Goal: Task Accomplishment & Management: Use online tool/utility

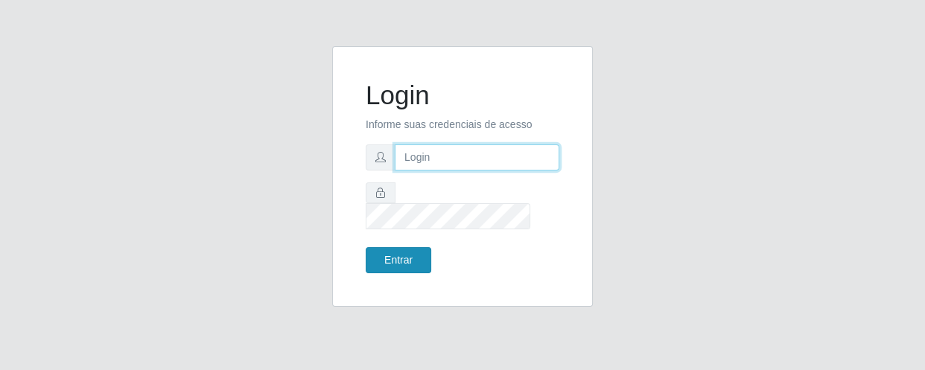
type input "[EMAIL_ADDRESS][DOMAIN_NAME]"
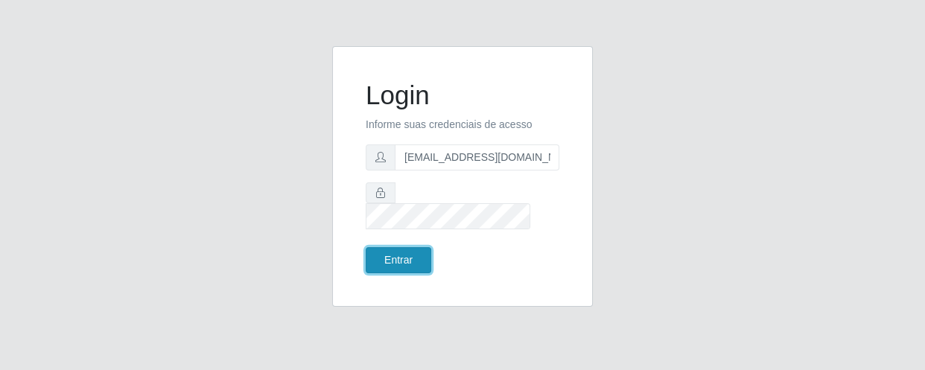
click at [378, 253] on button "Entrar" at bounding box center [399, 260] width 66 height 26
click at [404, 247] on button "Entrar" at bounding box center [399, 260] width 66 height 26
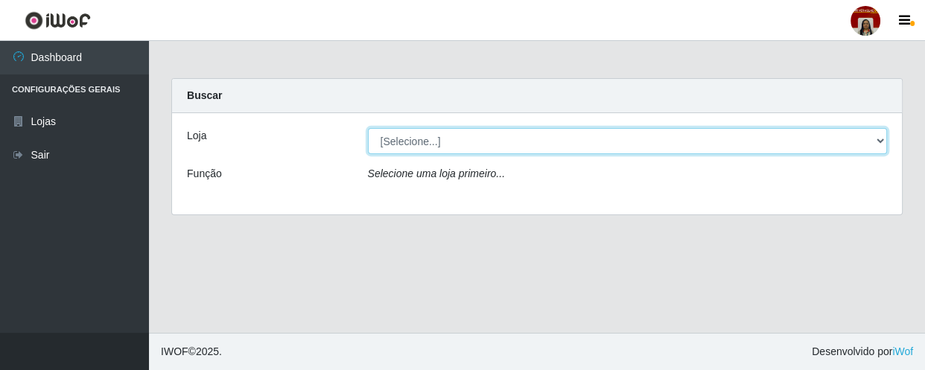
drag, startPoint x: 483, startPoint y: 137, endPoint x: 495, endPoint y: 196, distance: 59.9
click at [485, 139] on select "[Selecione...] Mar Vermelho - Loja 04" at bounding box center [628, 141] width 520 height 26
select select "251"
click at [368, 128] on select "[Selecione...] Mar Vermelho - Loja 04" at bounding box center [628, 141] width 520 height 26
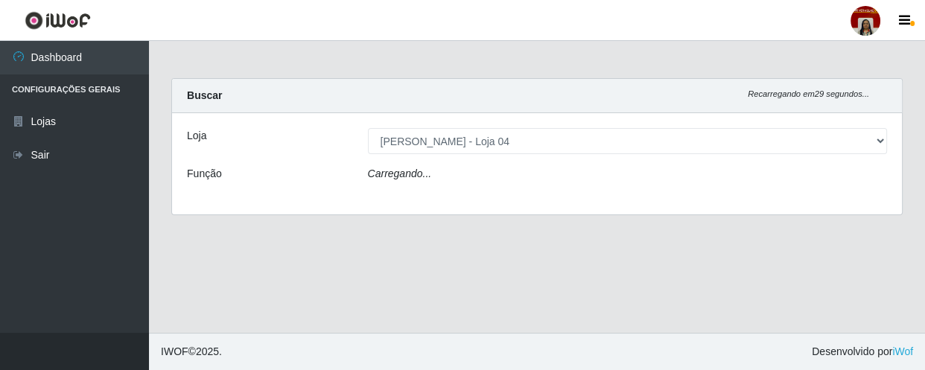
click at [486, 177] on div "Carregando..." at bounding box center [628, 177] width 542 height 22
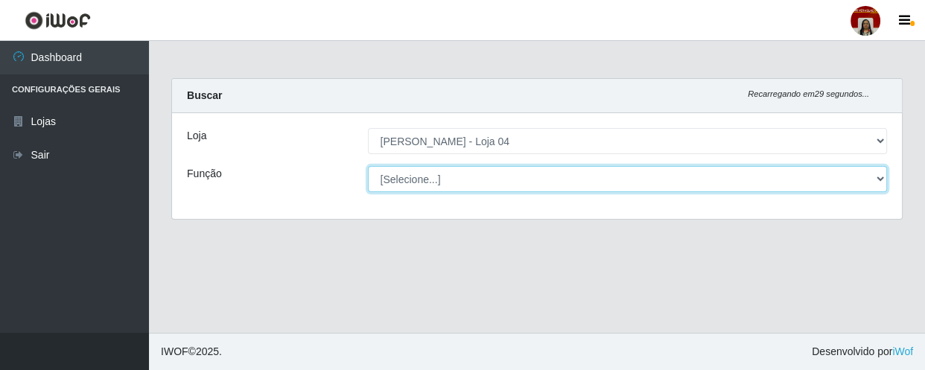
click at [487, 177] on select "[Selecione...] ASG ASG + ASG ++ Auxiliar de Depósito Auxiliar de Depósito + Aux…" at bounding box center [628, 179] width 520 height 26
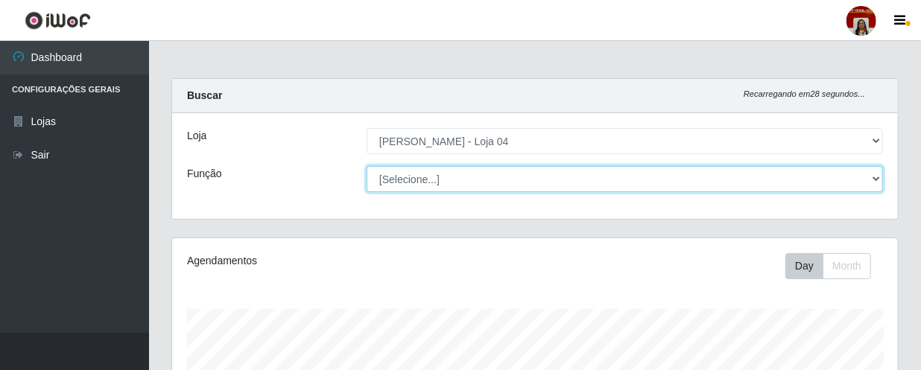
scroll to position [309, 725]
select select "22"
click at [366, 166] on select "[Selecione...] ASG ASG + ASG ++ Auxiliar de Depósito Auxiliar de Depósito + Aux…" at bounding box center [624, 179] width 516 height 26
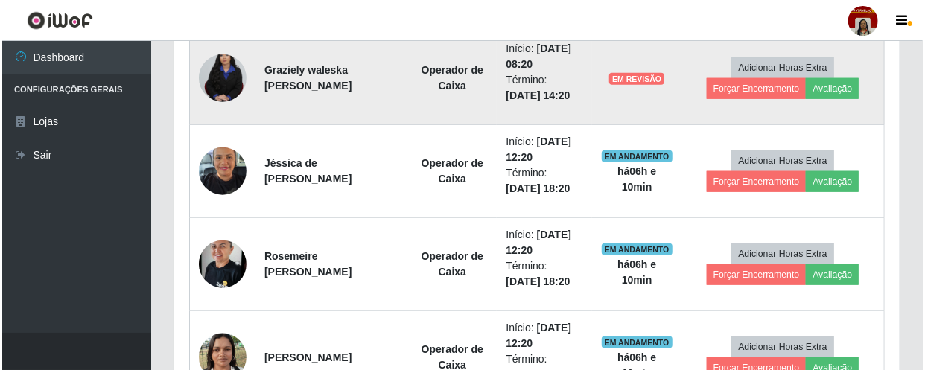
scroll to position [656, 0]
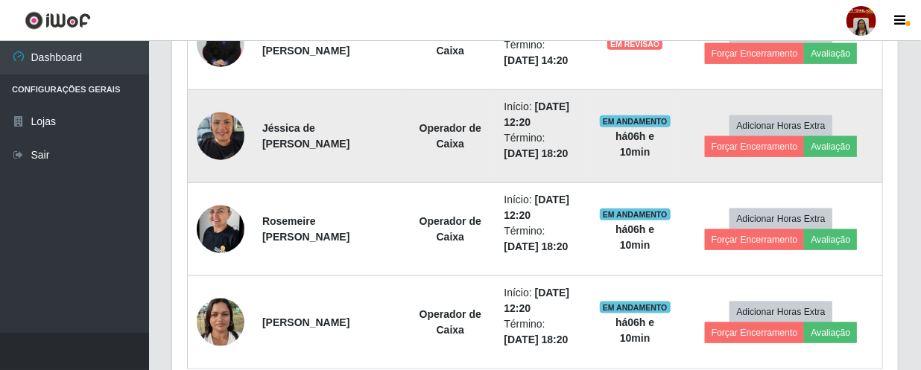
click at [226, 114] on img at bounding box center [221, 135] width 48 height 63
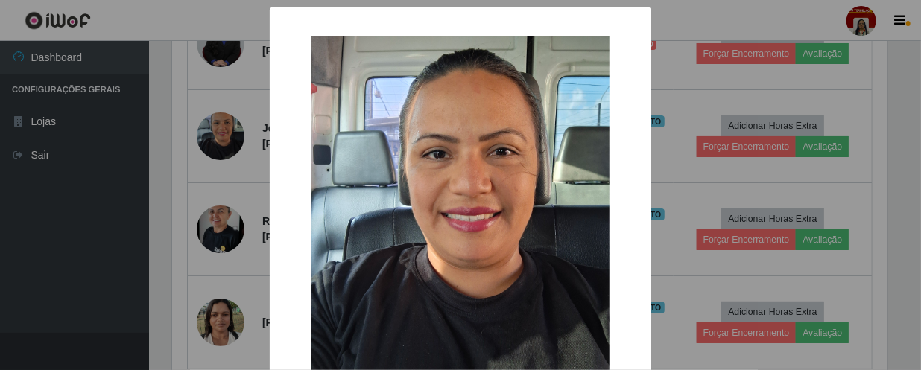
scroll to position [309, 719]
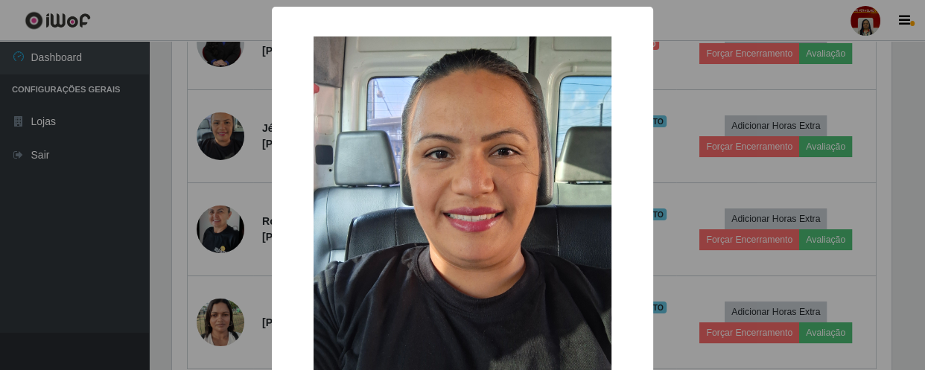
click at [145, 148] on div "× OK Cancel" at bounding box center [462, 185] width 925 height 370
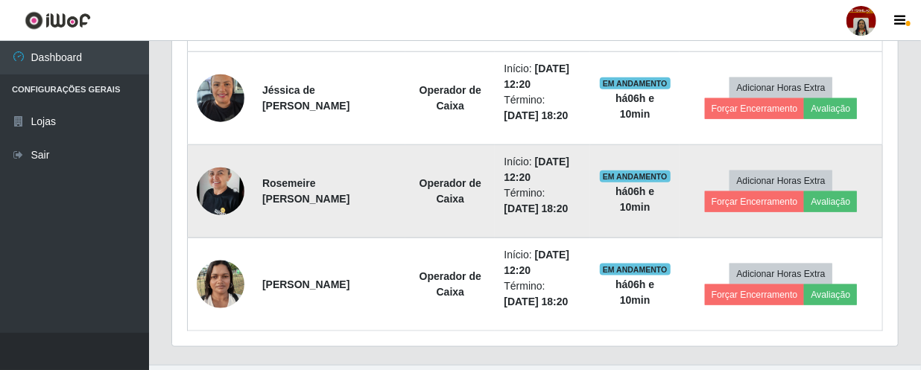
scroll to position [724, 0]
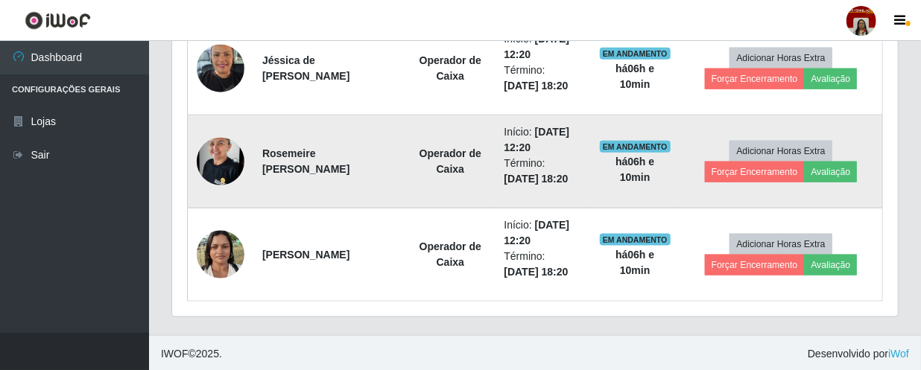
click at [230, 162] on img at bounding box center [221, 161] width 48 height 63
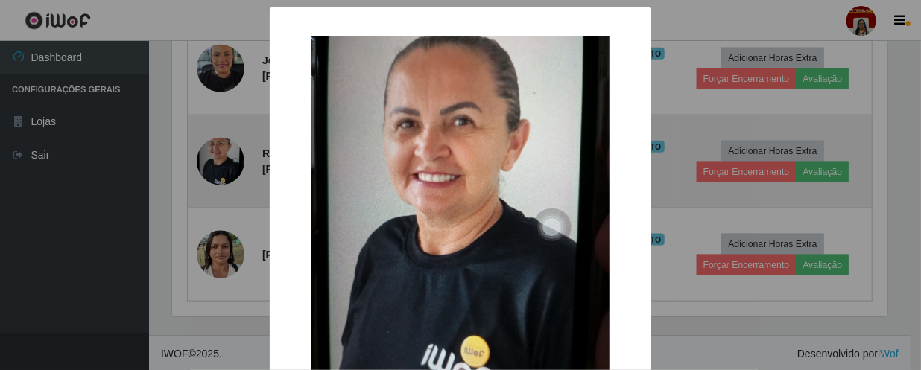
scroll to position [309, 719]
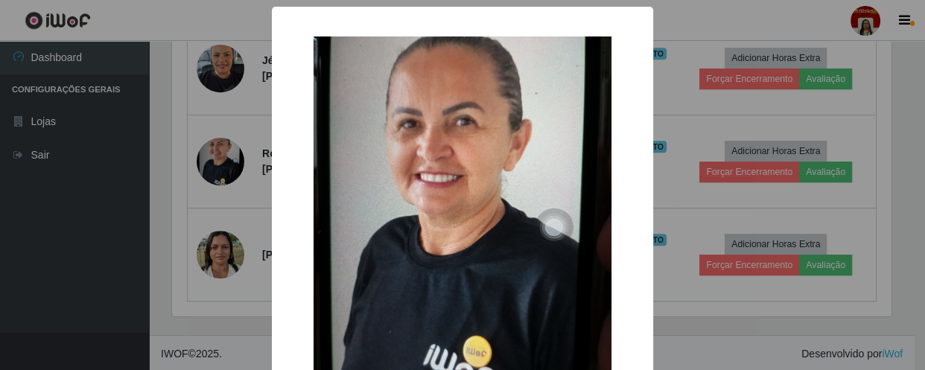
click at [93, 134] on div "× OK Cancel" at bounding box center [462, 185] width 925 height 370
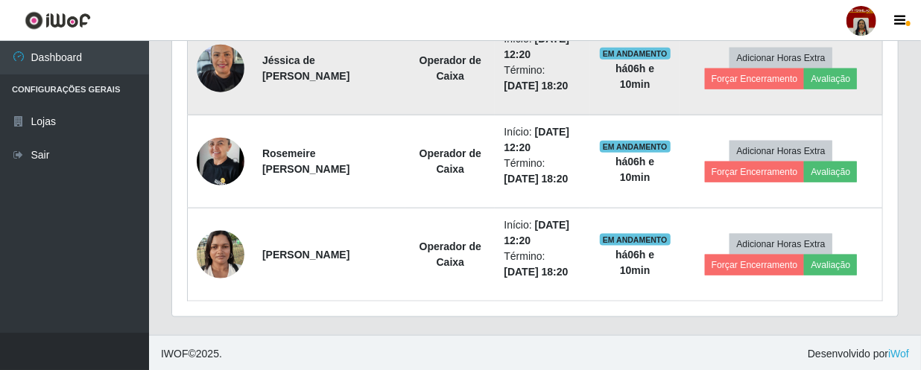
scroll to position [309, 725]
click at [754, 78] on button "Forçar Encerramento" at bounding box center [755, 79] width 100 height 21
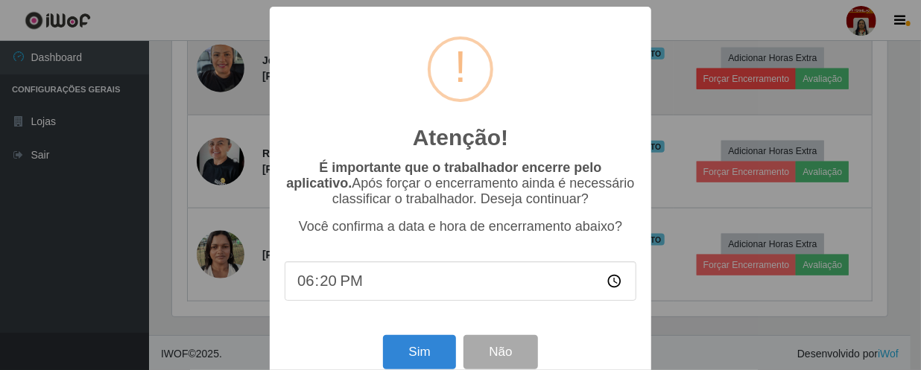
scroll to position [309, 719]
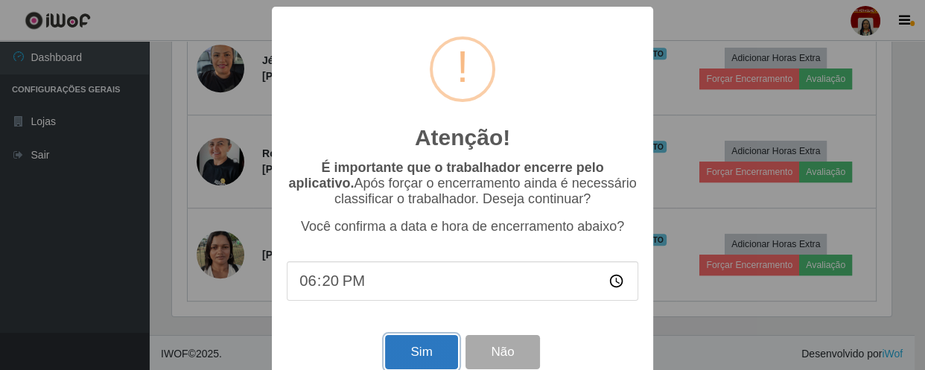
click at [408, 344] on button "Sim" at bounding box center [421, 352] width 72 height 35
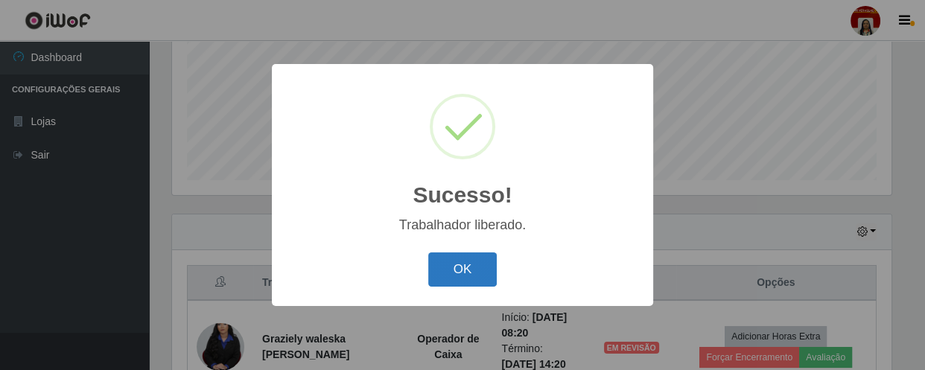
click at [439, 273] on button "OK" at bounding box center [462, 270] width 69 height 35
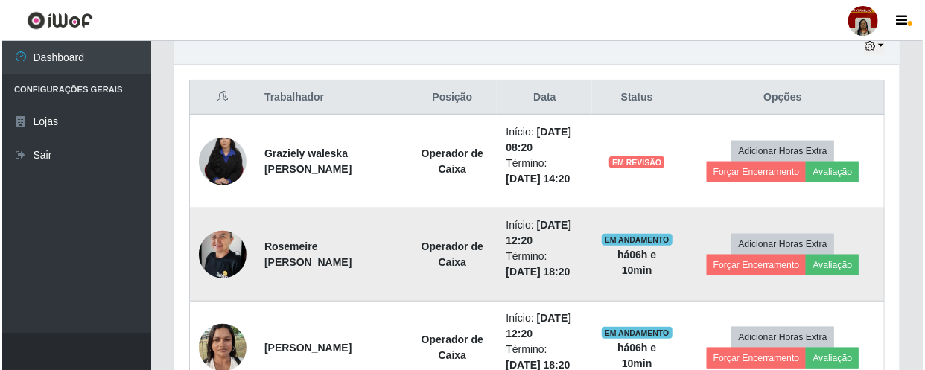
scroll to position [556, 0]
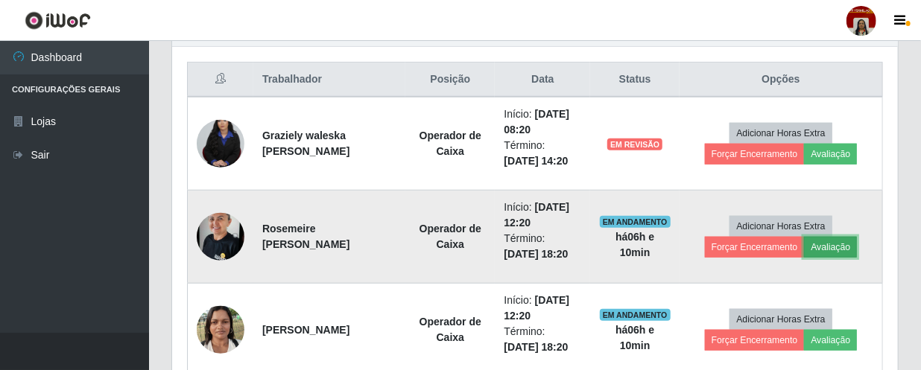
click at [848, 238] on button "Avaliação" at bounding box center [830, 247] width 53 height 21
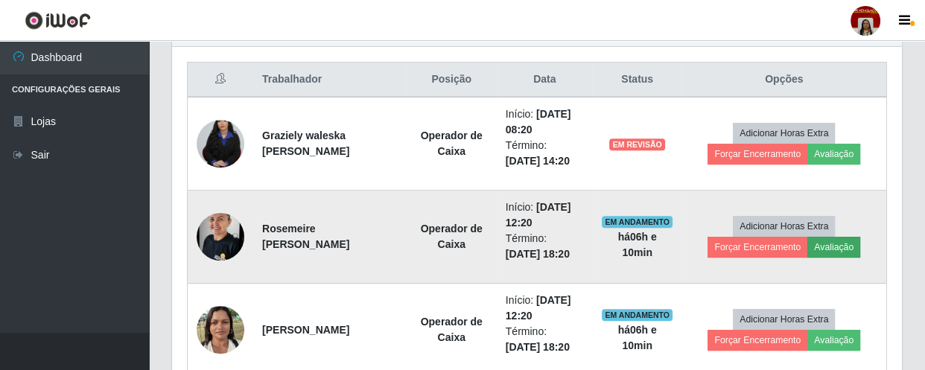
scroll to position [309, 719]
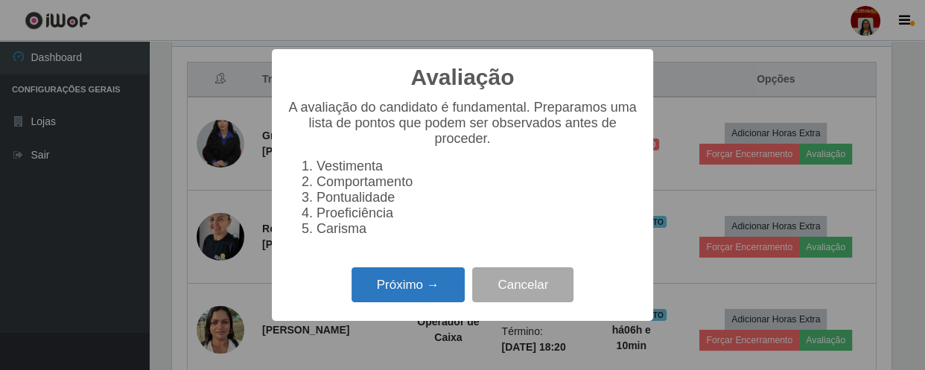
click at [365, 289] on button "Próximo →" at bounding box center [408, 284] width 113 height 35
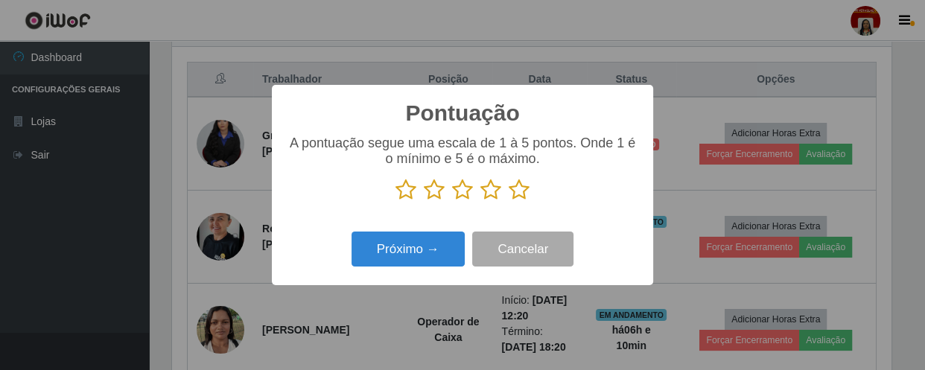
click at [523, 185] on icon at bounding box center [519, 190] width 21 height 22
click at [509, 201] on input "radio" at bounding box center [509, 201] width 0 height 0
click at [410, 276] on div "Pontuação × A pontuação segue uma escala de 1 à 5 pontos. Onde 1 é o mínimo e 5…" at bounding box center [462, 185] width 381 height 200
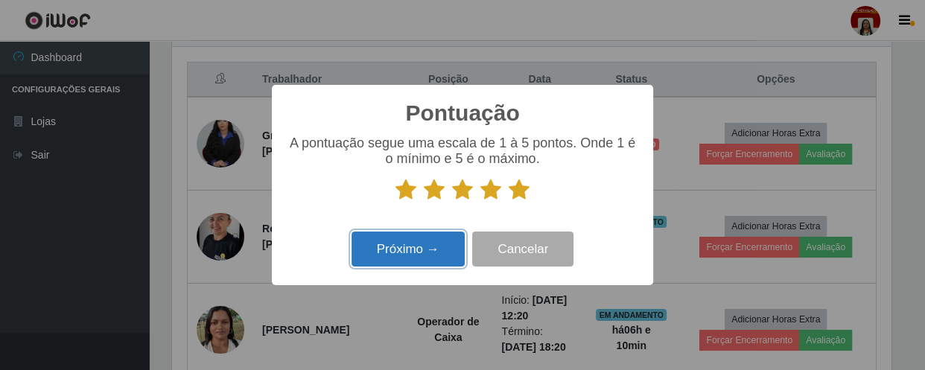
click at [410, 264] on button "Próximo →" at bounding box center [408, 249] width 113 height 35
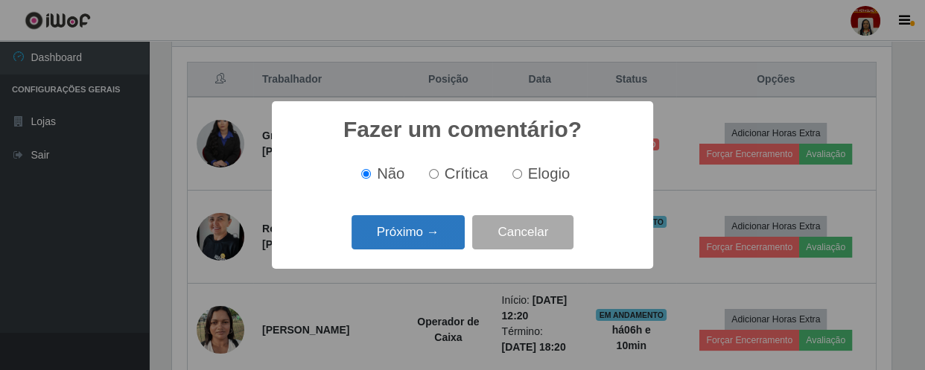
click at [425, 228] on button "Próximo →" at bounding box center [408, 232] width 113 height 35
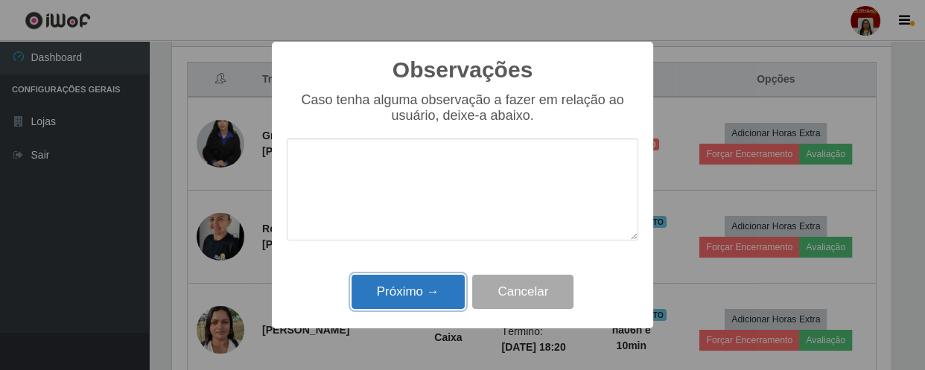
click at [439, 282] on button "Próximo →" at bounding box center [408, 292] width 113 height 35
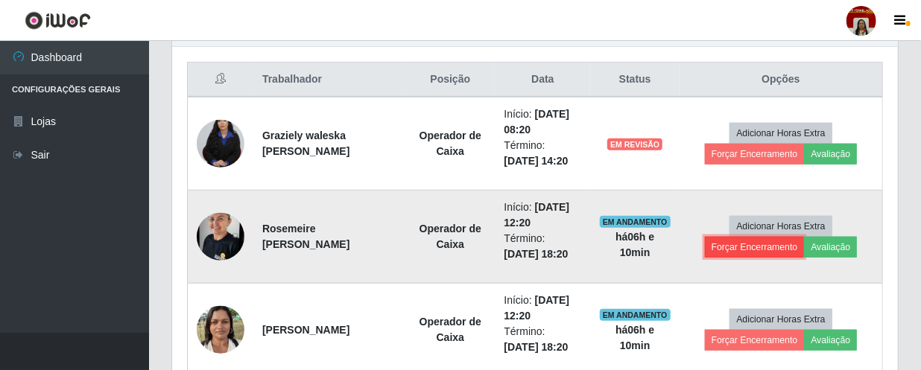
click at [754, 253] on button "Forçar Encerramento" at bounding box center [755, 247] width 100 height 21
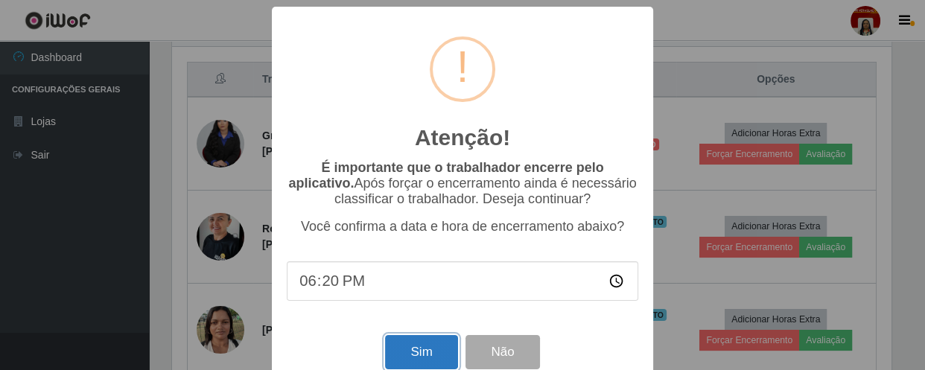
click at [410, 355] on button "Sim" at bounding box center [421, 352] width 72 height 35
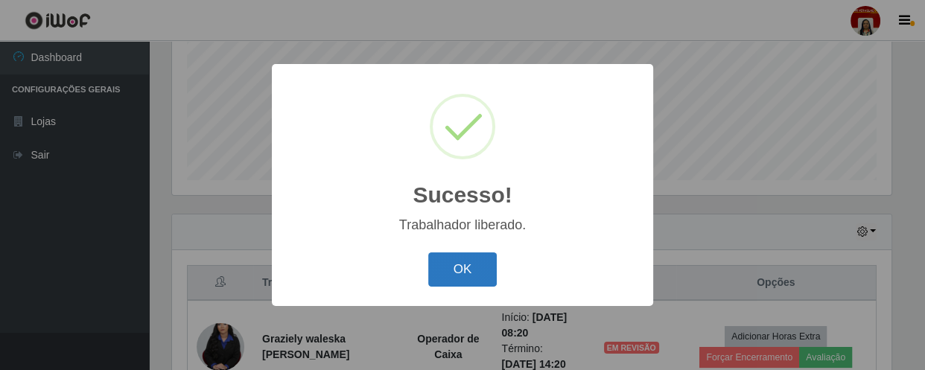
click at [455, 261] on button "OK" at bounding box center [462, 270] width 69 height 35
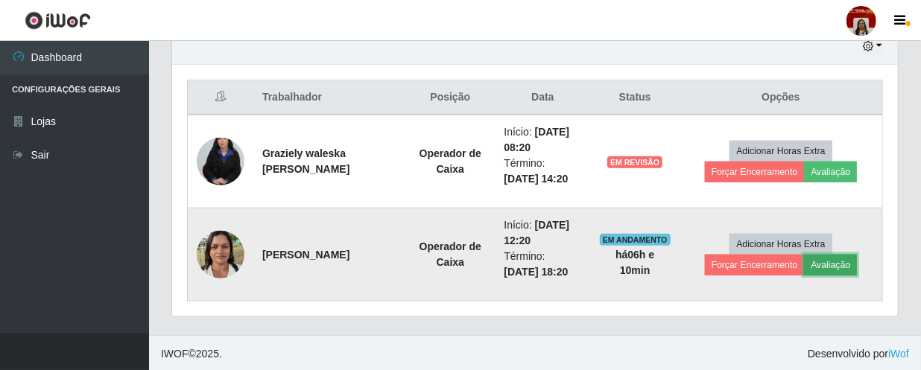
click at [832, 261] on button "Avaliação" at bounding box center [830, 265] width 53 height 21
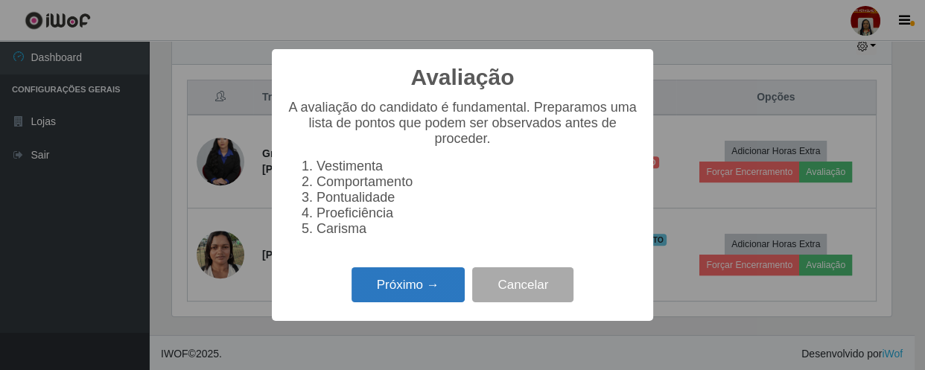
click at [410, 293] on button "Próximo →" at bounding box center [408, 284] width 113 height 35
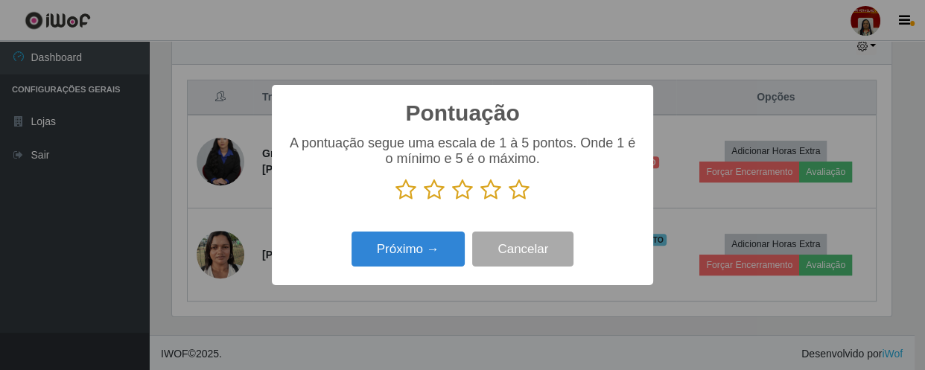
click at [514, 198] on icon at bounding box center [519, 190] width 21 height 22
click at [509, 201] on input "radio" at bounding box center [509, 201] width 0 height 0
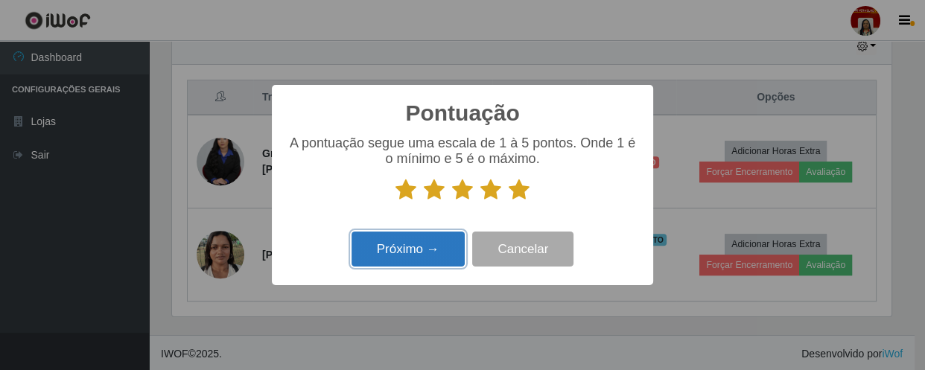
click at [416, 248] on button "Próximo →" at bounding box center [408, 249] width 113 height 35
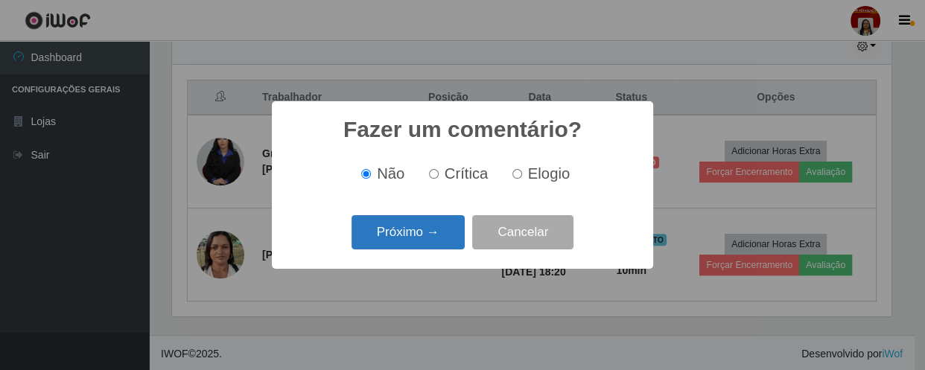
click at [439, 242] on button "Próximo →" at bounding box center [408, 232] width 113 height 35
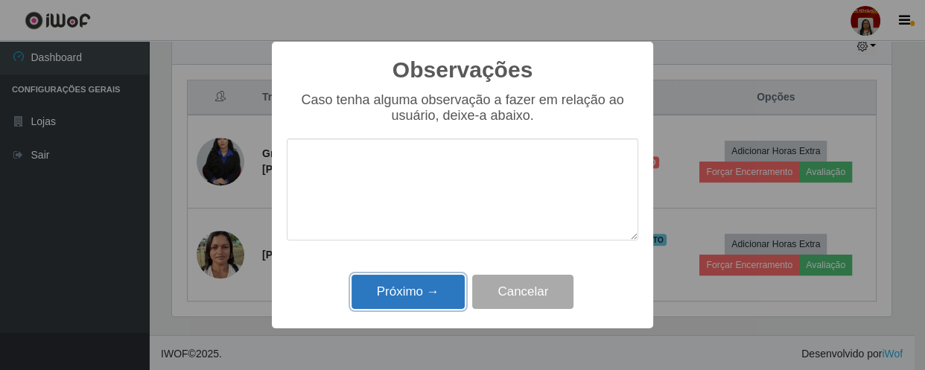
click at [436, 288] on button "Próximo →" at bounding box center [408, 292] width 113 height 35
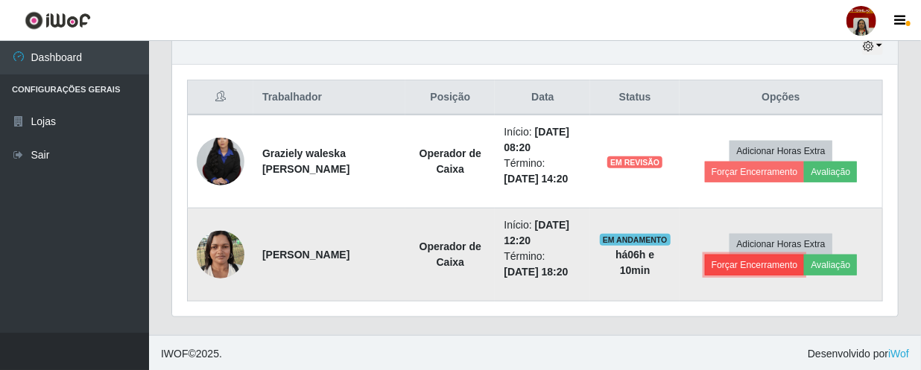
click at [729, 261] on button "Forçar Encerramento" at bounding box center [755, 265] width 100 height 21
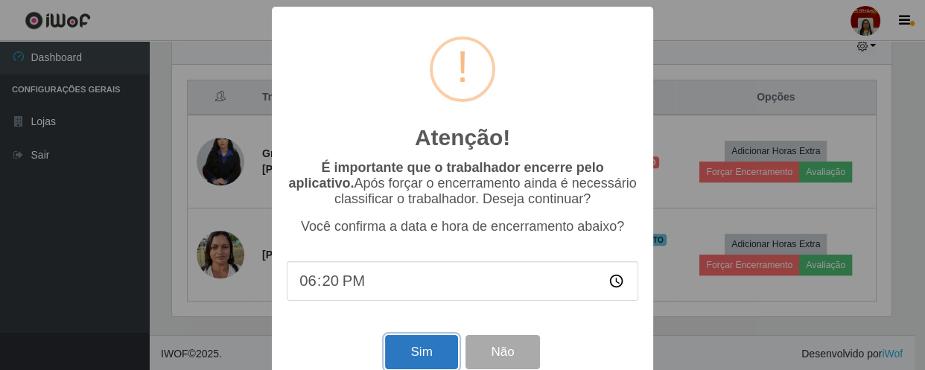
click at [413, 350] on button "Sim" at bounding box center [421, 352] width 72 height 35
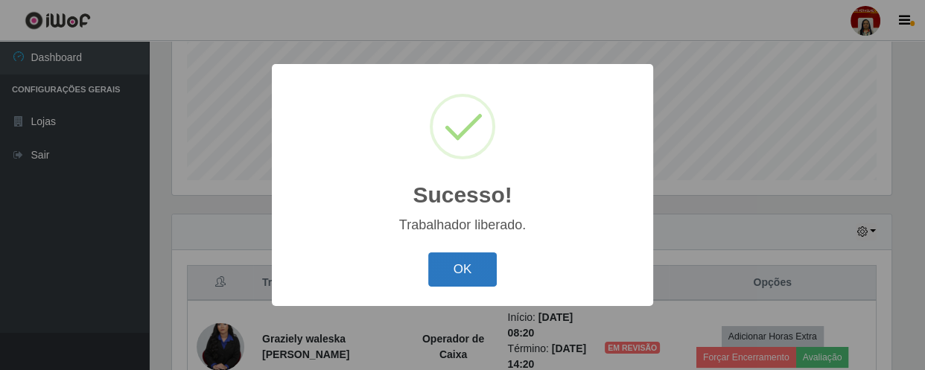
click at [455, 266] on button "OK" at bounding box center [462, 270] width 69 height 35
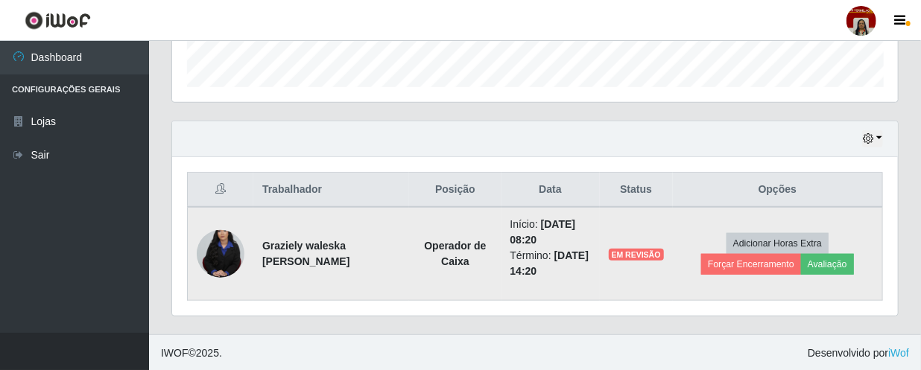
click at [254, 251] on td "Graziely waleska [PERSON_NAME]" at bounding box center [331, 254] width 156 height 94
click at [232, 254] on img at bounding box center [221, 254] width 48 height 72
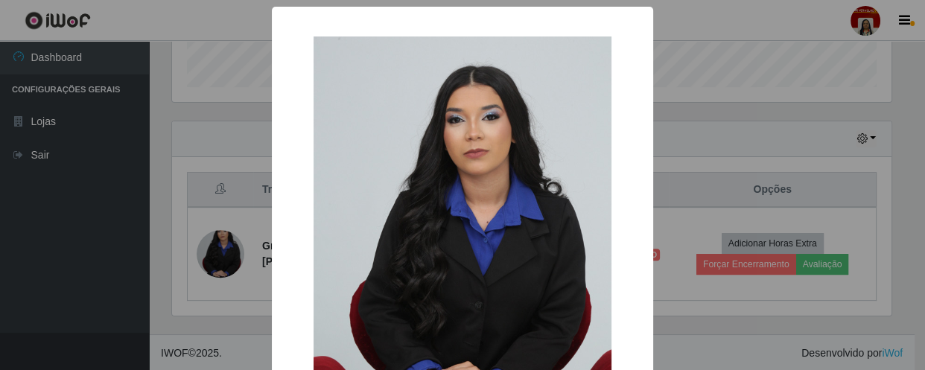
click at [36, 210] on div "× OK Cancel" at bounding box center [462, 185] width 925 height 370
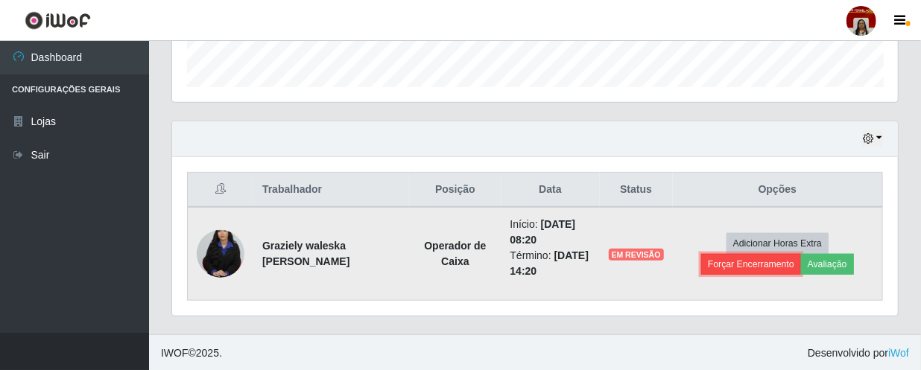
click at [725, 267] on button "Forçar Encerramento" at bounding box center [751, 264] width 100 height 21
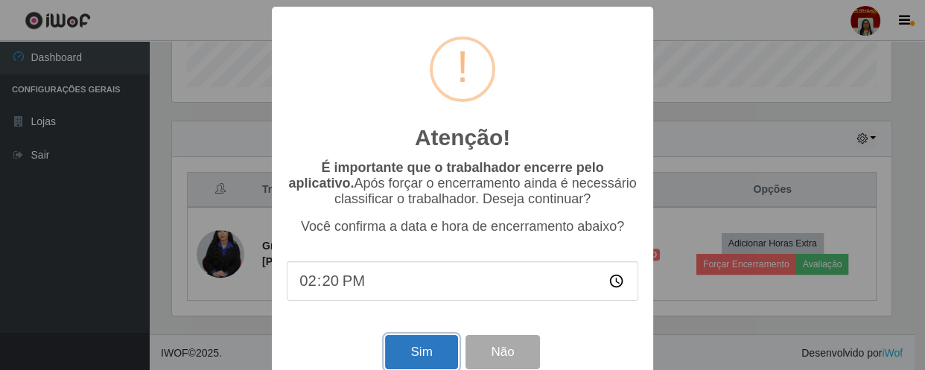
click at [385, 353] on button "Sim" at bounding box center [421, 352] width 72 height 35
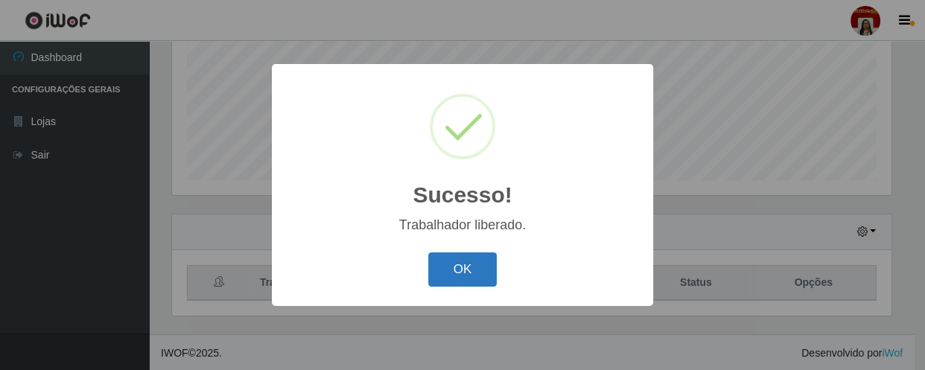
click at [481, 280] on button "OK" at bounding box center [462, 270] width 69 height 35
